Goal: Find specific page/section: Find specific page/section

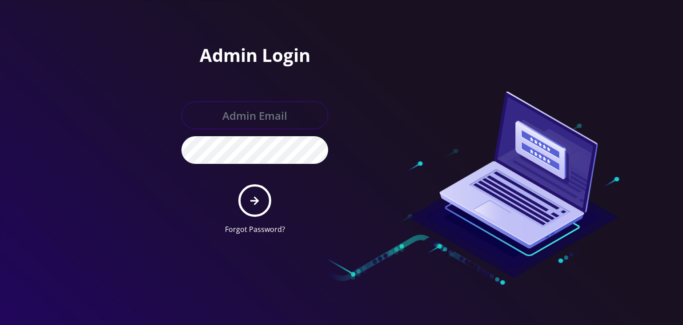
type input "boris@teltik.com"
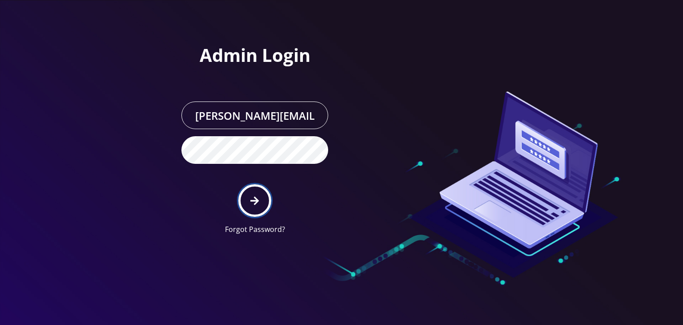
drag, startPoint x: 0, startPoint y: 0, endPoint x: 251, endPoint y: 196, distance: 318.1
click at [251, 196] on icon "submit" at bounding box center [254, 201] width 8 height 10
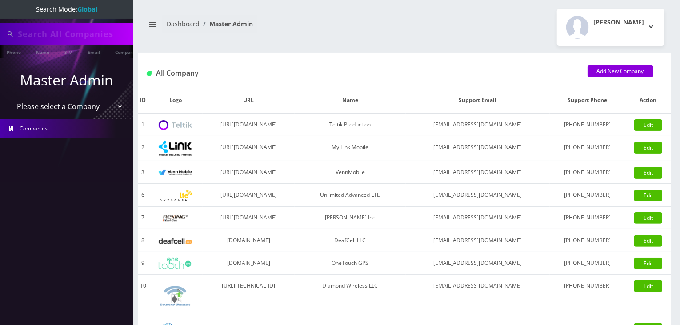
type input "komail"
click at [90, 110] on select "Please select a Company Teltik Production My Link Mobile VennMobile Unlimited A…" at bounding box center [66, 107] width 113 height 17
select select "13"
click at [10, 99] on select "Please select a Company Teltik Production My Link Mobile VennMobile Unlimited A…" at bounding box center [66, 107] width 113 height 17
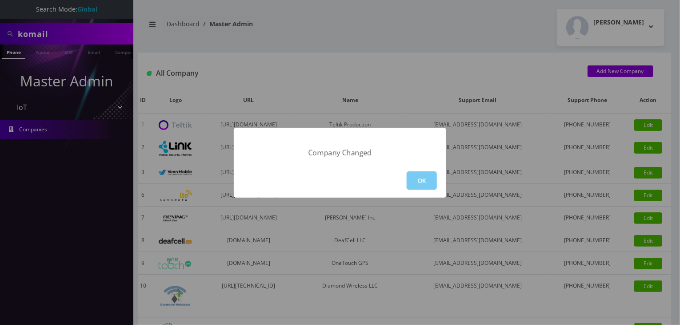
click at [430, 177] on button "OK" at bounding box center [422, 180] width 30 height 18
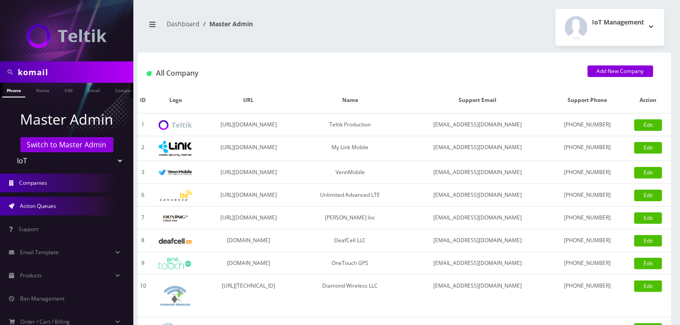
click at [44, 197] on link "Action Queues" at bounding box center [66, 206] width 133 height 19
